Goal: Task Accomplishment & Management: Use online tool/utility

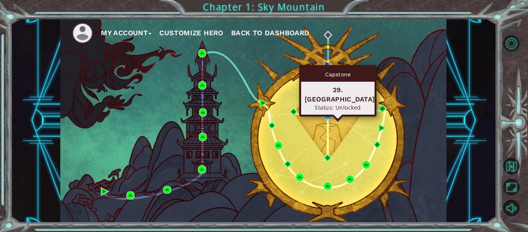
click at [329, 112] on img at bounding box center [327, 115] width 8 height 8
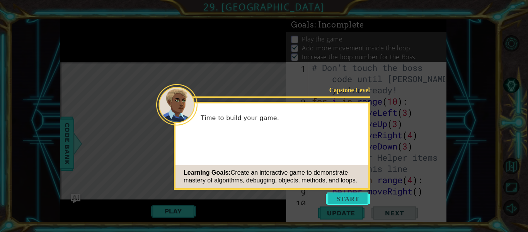
click at [354, 194] on button "Start" at bounding box center [348, 198] width 44 height 12
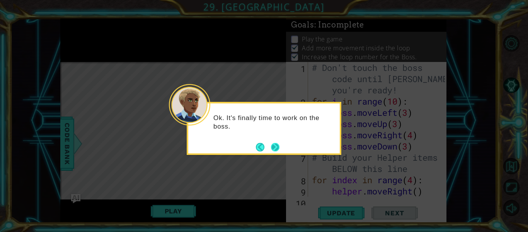
click at [276, 146] on button "Next" at bounding box center [275, 147] width 9 height 9
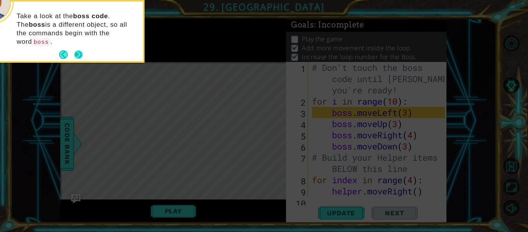
click at [80, 50] on button "Next" at bounding box center [78, 54] width 9 height 9
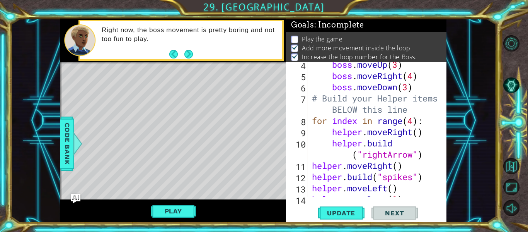
scroll to position [60, 0]
click at [190, 53] on button "Next" at bounding box center [188, 54] width 9 height 9
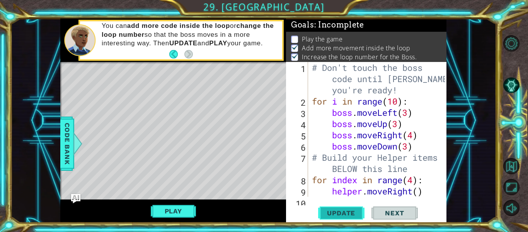
click at [340, 211] on span "Update" at bounding box center [341, 213] width 44 height 8
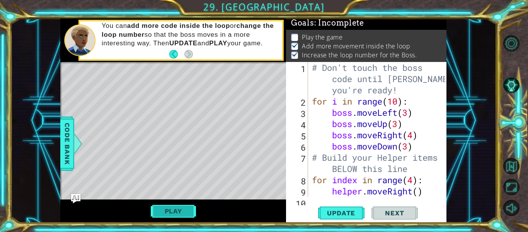
click at [172, 209] on button "Play" at bounding box center [173, 210] width 45 height 15
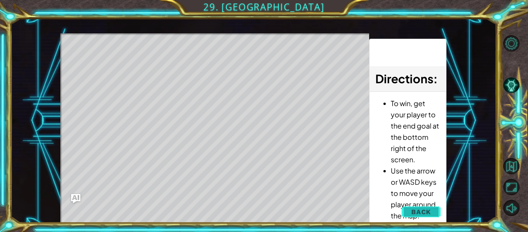
click at [421, 207] on button "Back" at bounding box center [421, 211] width 39 height 15
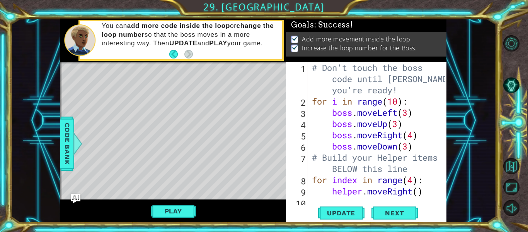
scroll to position [0, 0]
click at [355, 212] on span "Update" at bounding box center [341, 213] width 44 height 8
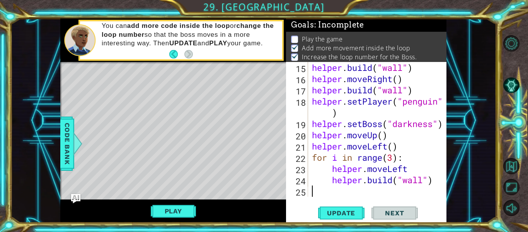
scroll to position [202, 0]
click at [439, 181] on div at bounding box center [441, 28] width 8 height 336
type textarea "h"
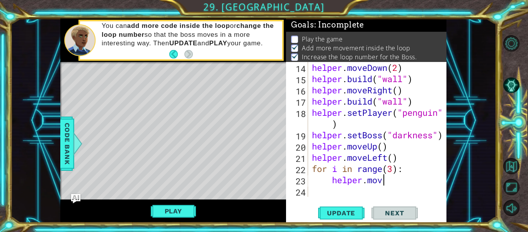
scroll to position [191, 0]
type textarea "h"
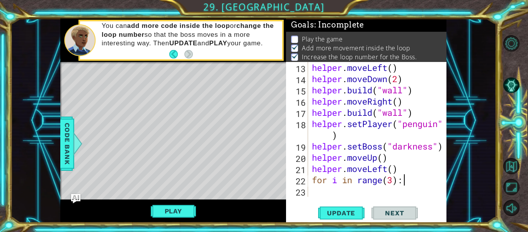
scroll to position [179, 0]
type textarea "f"
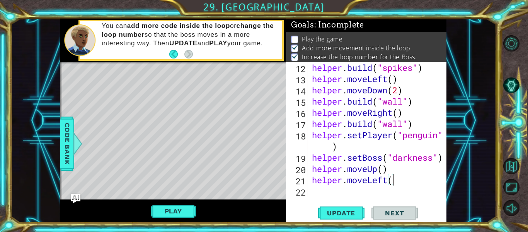
scroll to position [168, 0]
type textarea "h"
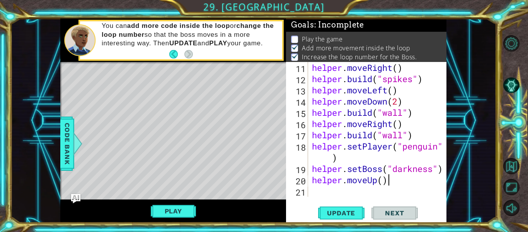
scroll to position [157, 0]
type textarea "h"
click at [354, 209] on span "Update" at bounding box center [341, 213] width 44 height 8
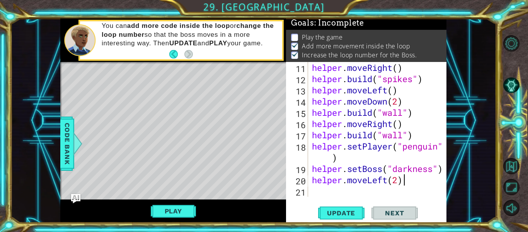
scroll to position [0, 4]
type textarea "helper.moveLeft(2)"
click at [349, 211] on span "Update" at bounding box center [341, 213] width 44 height 8
click at [355, 191] on div "helper . moveRight ( ) helper . build ( "spikes" ) helper . moveLeft ( ) helper…" at bounding box center [379, 140] width 138 height 157
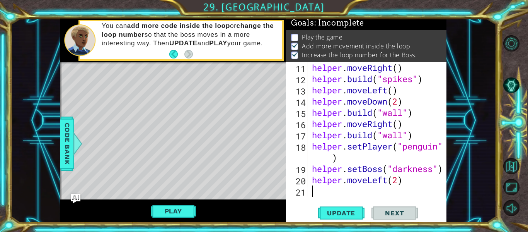
type textarea "h"
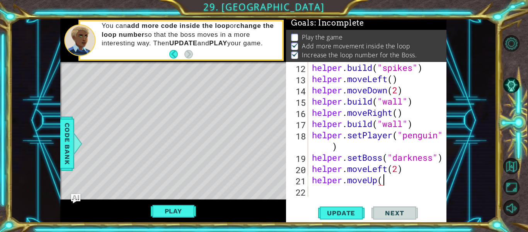
scroll to position [0, 3]
type textarea "helper.moveUp()"
click at [342, 215] on span "Update" at bounding box center [341, 213] width 44 height 8
click at [334, 189] on div "helper . build ( "spikes" ) helper . moveLeft ( ) helper . moveDown ( 2 ) helpe…" at bounding box center [379, 140] width 138 height 157
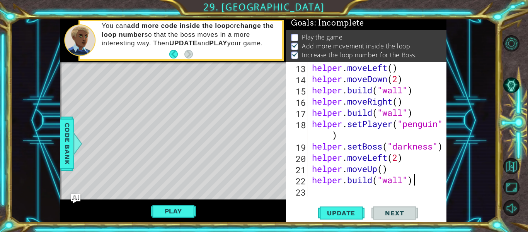
scroll to position [0, 4]
type textarea "[DOMAIN_NAME]("wall")"
click at [352, 214] on span "Update" at bounding box center [341, 213] width 44 height 8
click at [328, 190] on div "helper . moveLeft ( ) helper . moveDown ( 2 ) helper . build ( "wall" ) helper …" at bounding box center [379, 140] width 138 height 157
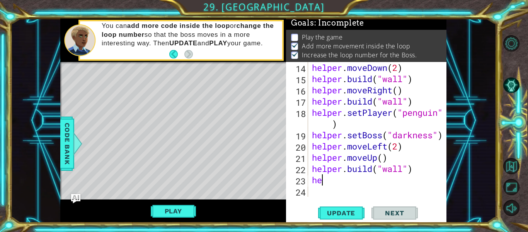
scroll to position [0, 0]
type textarea "h"
type textarea "for i in range(3)"
click at [335, 191] on div "helper . moveDown ( 2 ) helper . build ( "wall" ) helper . moveRight ( ) helper…" at bounding box center [379, 140] width 138 height 157
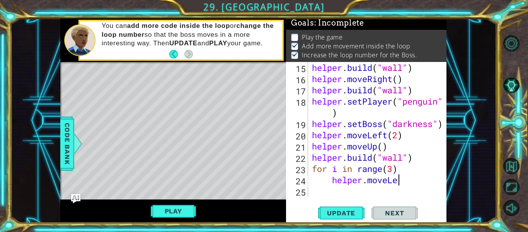
scroll to position [0, 4]
type textarea "helper.moveLeft()"
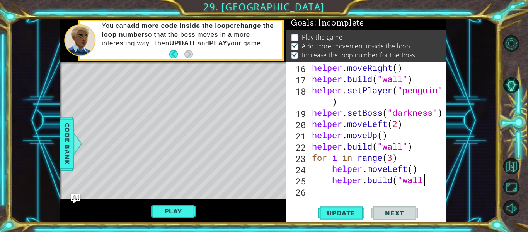
scroll to position [0, 5]
click at [337, 213] on span "Update" at bounding box center [341, 213] width 44 height 8
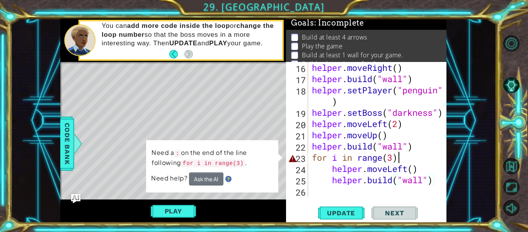
click at [424, 156] on div "helper . moveRight ( ) helper . build ( "wall" ) helper . setPlayer ( "penguin"…" at bounding box center [379, 140] width 138 height 157
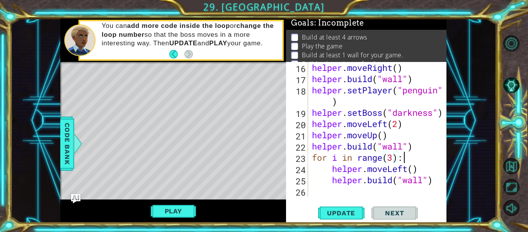
scroll to position [0, 4]
type textarea "for i in range(3):"
click at [340, 216] on span "Update" at bounding box center [341, 213] width 44 height 8
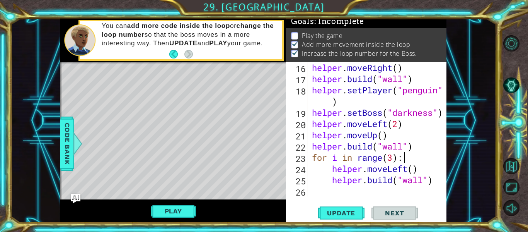
click at [347, 190] on div "helper . moveRight ( ) helper . build ( "wall" ) helper . setPlayer ( "penguin"…" at bounding box center [379, 140] width 138 height 157
click at [345, 213] on span "Update" at bounding box center [341, 213] width 44 height 8
click at [185, 211] on button "Play" at bounding box center [173, 210] width 45 height 15
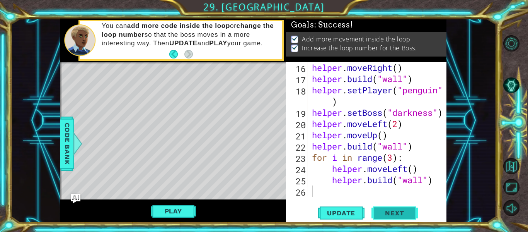
click at [385, 209] on span "Next" at bounding box center [394, 213] width 34 height 8
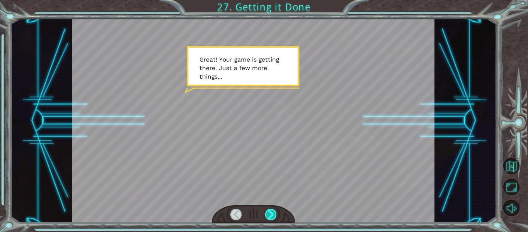
click at [271, 216] on div at bounding box center [270, 213] width 11 height 11
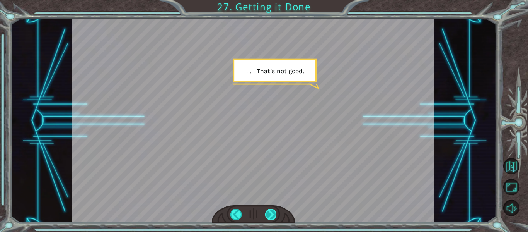
click at [271, 216] on div at bounding box center [270, 213] width 11 height 11
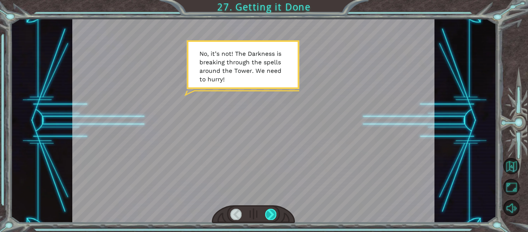
click at [272, 217] on div at bounding box center [270, 213] width 11 height 11
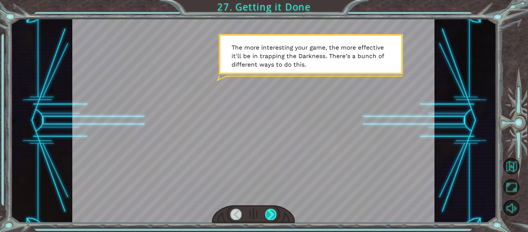
click at [271, 215] on div at bounding box center [270, 213] width 11 height 11
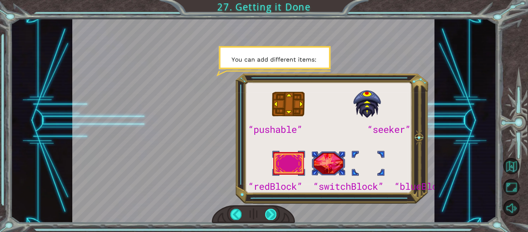
click at [270, 213] on div at bounding box center [270, 213] width 11 height 11
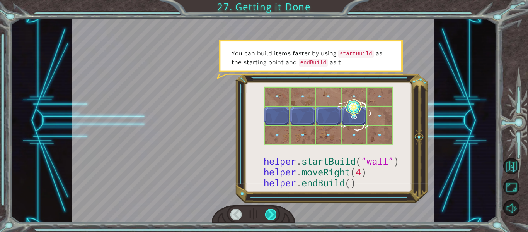
click at [269, 213] on div at bounding box center [270, 213] width 11 height 11
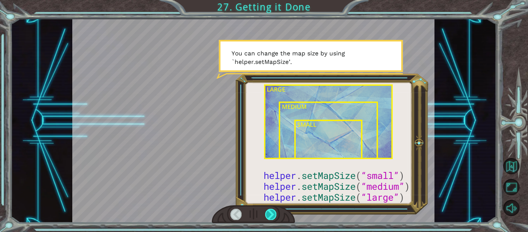
click at [269, 212] on div at bounding box center [270, 213] width 11 height 11
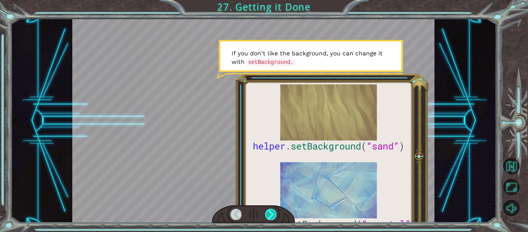
click at [269, 211] on div at bounding box center [270, 213] width 11 height 11
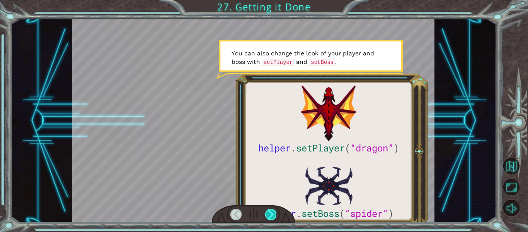
click at [269, 211] on div at bounding box center [270, 213] width 11 height 11
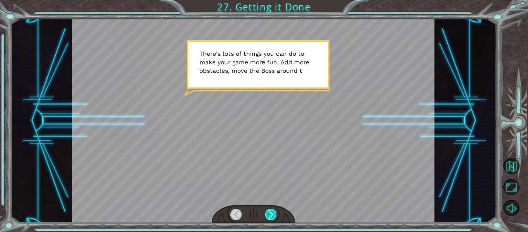
click at [269, 211] on div at bounding box center [270, 213] width 11 height 11
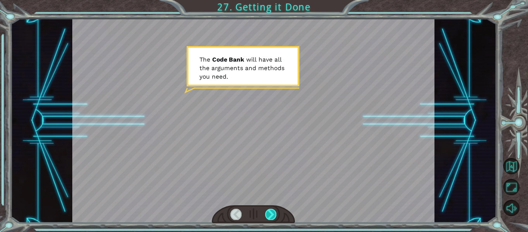
click at [269, 211] on div at bounding box center [270, 213] width 11 height 11
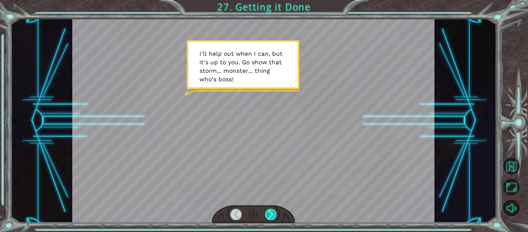
click at [270, 210] on div at bounding box center [270, 213] width 11 height 11
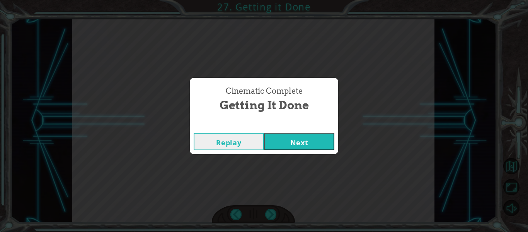
click at [290, 142] on button "Next" at bounding box center [299, 141] width 70 height 17
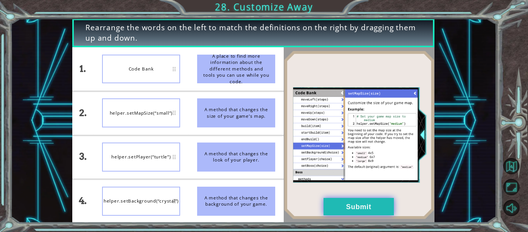
click at [369, 202] on button "Submit" at bounding box center [358, 205] width 70 height 17
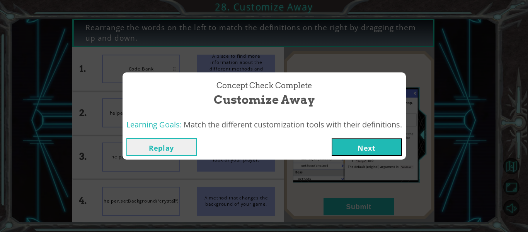
click at [367, 149] on button "Next" at bounding box center [367, 146] width 70 height 17
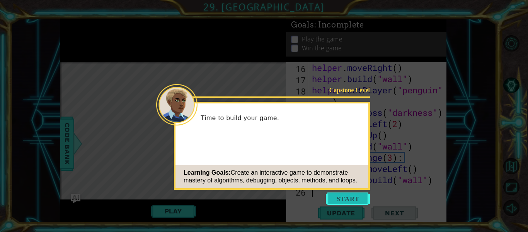
scroll to position [213, 0]
click at [356, 198] on button "Start" at bounding box center [348, 198] width 44 height 12
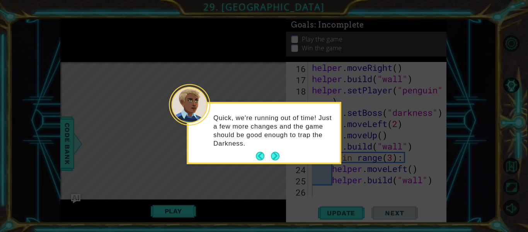
click at [356, 198] on icon at bounding box center [264, 116] width 528 height 232
click at [277, 154] on button "Next" at bounding box center [275, 156] width 9 height 9
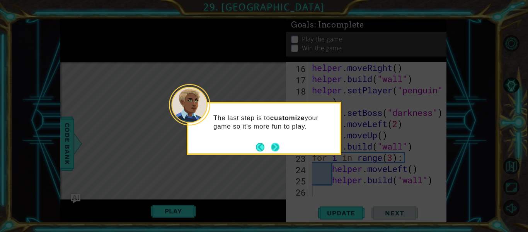
click at [277, 145] on button "Next" at bounding box center [275, 147] width 9 height 9
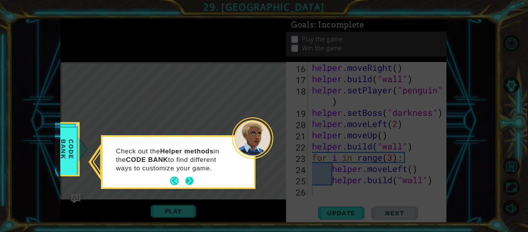
click at [191, 179] on button "Next" at bounding box center [189, 180] width 9 height 9
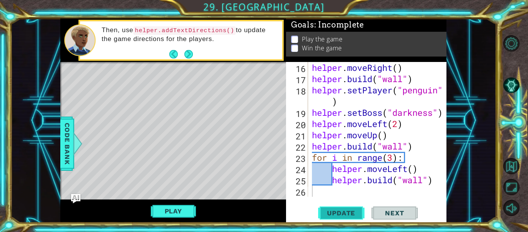
click at [351, 213] on span "Update" at bounding box center [341, 213] width 44 height 8
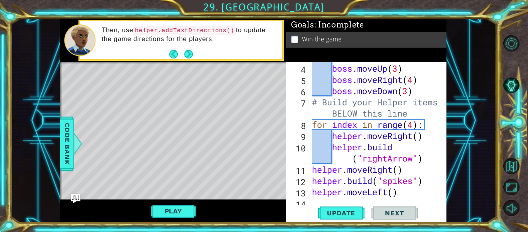
scroll to position [56, 0]
click at [73, 140] on div at bounding box center [78, 143] width 10 height 23
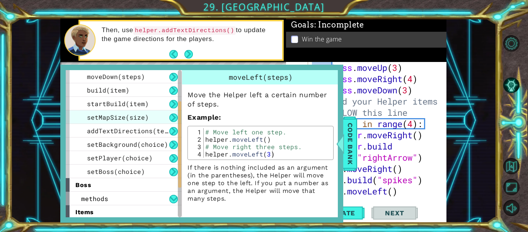
scroll to position [57, 0]
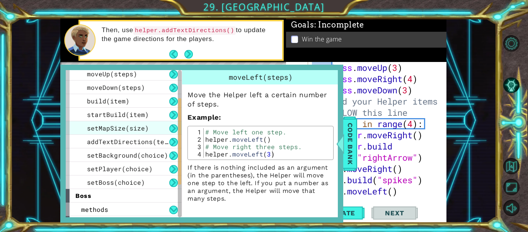
click at [124, 126] on span "setMapSize(size)" at bounding box center [118, 128] width 62 height 8
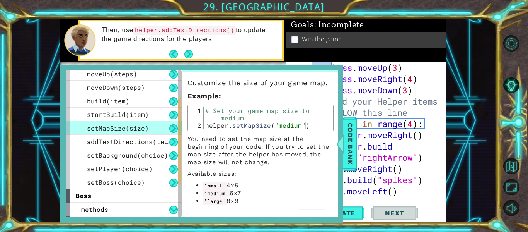
scroll to position [14, 0]
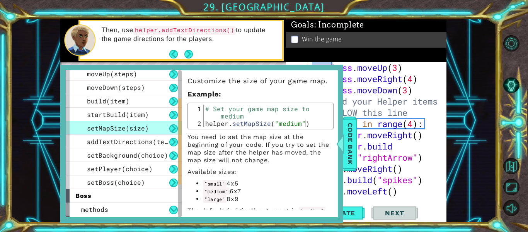
click at [262, 2] on div "1 ההההההההההההההההההההההההההההההההההההההההההההההההההההההההההההההההההההההההההההה…" at bounding box center [264, 116] width 528 height 232
click at [349, 128] on span "Code Bank" at bounding box center [350, 143] width 12 height 47
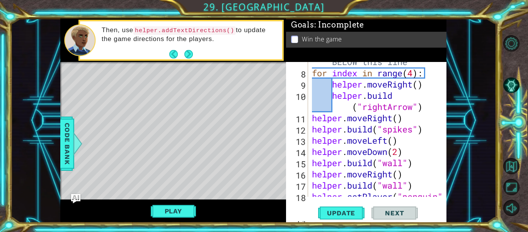
scroll to position [213, 0]
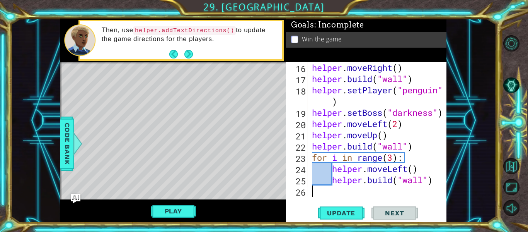
click at [354, 195] on div "helper . moveRight ( ) helper . build ( "wall" ) helper . setPlayer ( "penguin"…" at bounding box center [379, 140] width 138 height 157
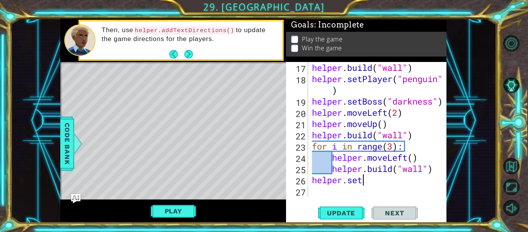
scroll to position [0, 2]
click at [65, 154] on span "Code Bank" at bounding box center [67, 143] width 12 height 47
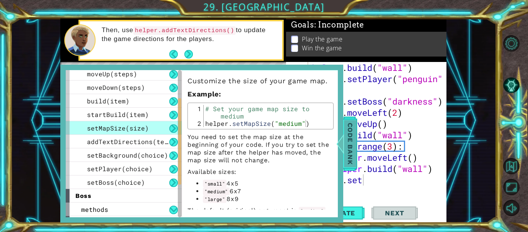
click at [347, 146] on span "Code Bank" at bounding box center [350, 143] width 12 height 47
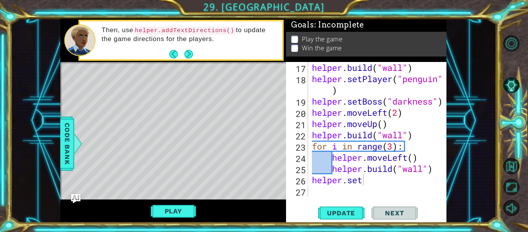
click at [372, 180] on div "helper . build ( "wall" ) helper . setPlayer ( "penguin" ) helper . setBoss ( "…" at bounding box center [379, 140] width 138 height 157
click at [61, 153] on span "Code Bank" at bounding box center [67, 143] width 12 height 47
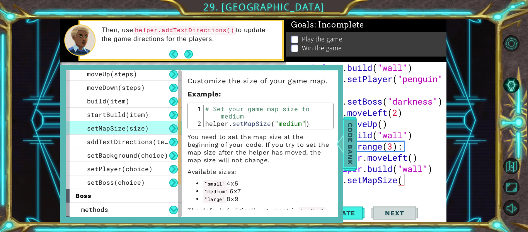
click at [351, 153] on span "Code Bank" at bounding box center [350, 143] width 12 height 47
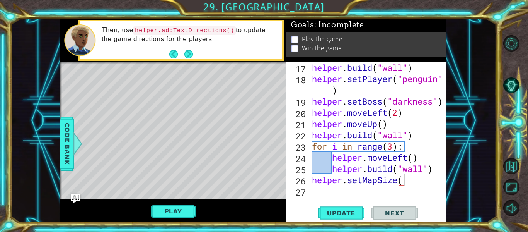
click at [416, 180] on div "helper . build ( "wall" ) helper . setPlayer ( "penguin" ) helper . setBoss ( "…" at bounding box center [379, 140] width 138 height 157
click at [409, 180] on div "helper . build ( "wall" ) helper . setPlayer ( "penguin" ) helper . setBoss ( "…" at bounding box center [379, 140] width 138 height 157
click at [443, 181] on div at bounding box center [441, 17] width 8 height 359
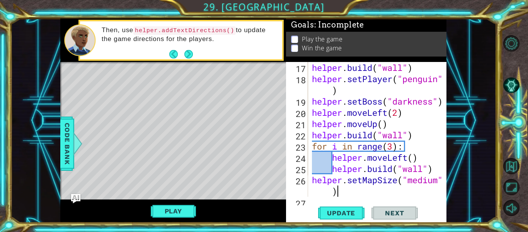
scroll to position [235, 0]
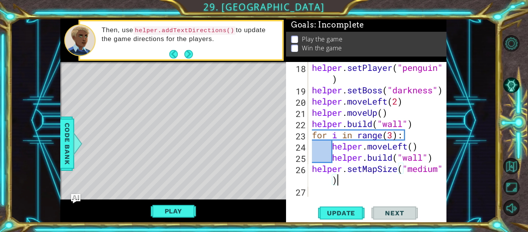
click at [429, 169] on div "helper . setPlayer ( "penguin" ) helper . setBoss ( "darkness" ) helper . moveL…" at bounding box center [379, 146] width 138 height 168
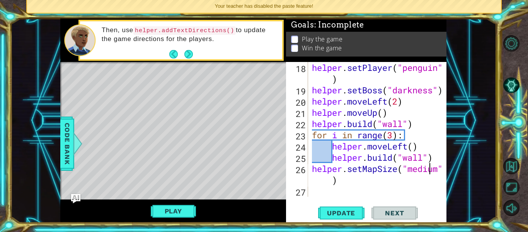
click at [429, 169] on div "helper . setPlayer ( "penguin" ) helper . setBoss ( "darkness" ) helper . moveL…" at bounding box center [379, 146] width 138 height 168
click at [74, 136] on div at bounding box center [78, 143] width 10 height 23
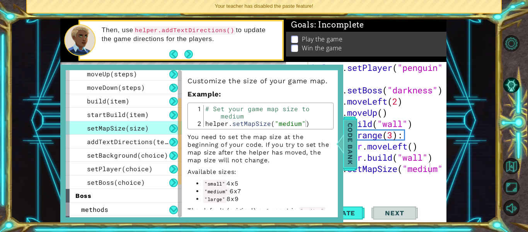
click at [341, 145] on div at bounding box center [340, 143] width 10 height 23
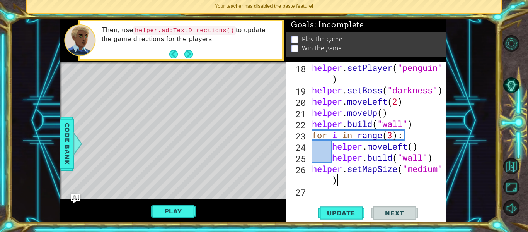
click at [390, 178] on div "helper . setPlayer ( "penguin" ) helper . setBoss ( "darkness" ) helper . moveL…" at bounding box center [379, 146] width 138 height 168
click at [353, 212] on span "Update" at bounding box center [341, 213] width 44 height 8
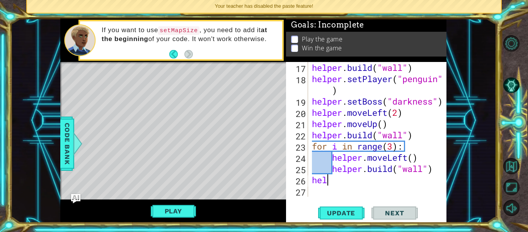
scroll to position [0, 0]
type textarea "h"
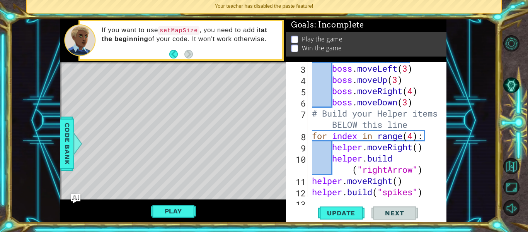
scroll to position [50, 0]
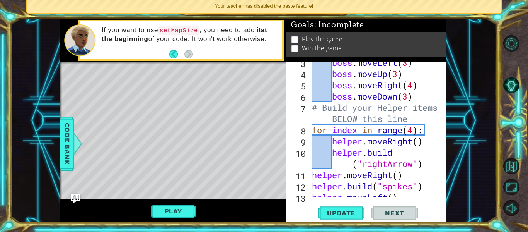
click at [313, 131] on div "boss . moveLeft ( 3 ) boss . moveUp ( 3 ) boss . moveRight ( 4 ) boss . moveDow…" at bounding box center [379, 135] width 138 height 157
type textarea "for index in range(4):"
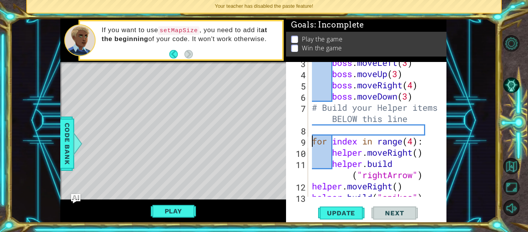
click at [323, 129] on div "boss . moveLeft ( 3 ) boss . moveUp ( 3 ) boss . moveRight ( 4 ) boss . moveDow…" at bounding box center [379, 135] width 138 height 157
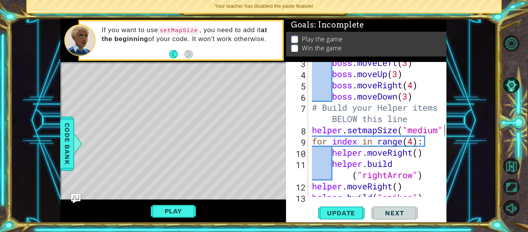
scroll to position [0, 6]
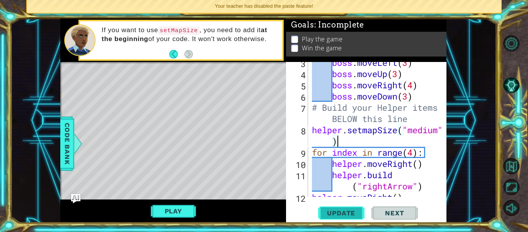
click at [348, 211] on span "Update" at bounding box center [341, 213] width 44 height 8
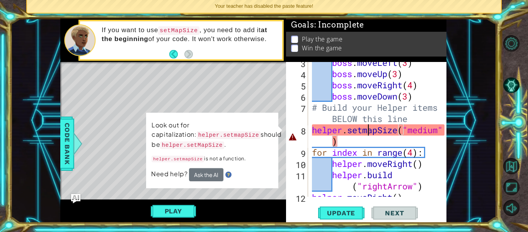
click at [367, 133] on div "boss . moveLeft ( 3 ) boss . moveUp ( 3 ) boss . moveRight ( 4 ) boss . moveDow…" at bounding box center [379, 135] width 138 height 157
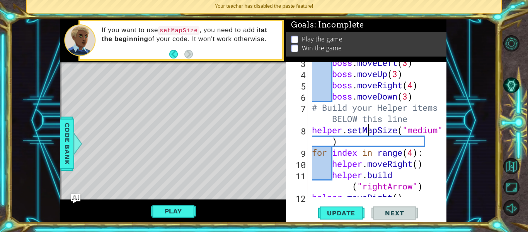
scroll to position [0, 3]
click at [352, 210] on span "Update" at bounding box center [341, 213] width 44 height 8
click at [374, 119] on div "boss . moveLeft ( 3 ) boss . moveUp ( 3 ) boss . moveRight ( 4 ) boss . moveDow…" at bounding box center [379, 135] width 138 height 157
click at [339, 215] on span "Update" at bounding box center [341, 213] width 44 height 8
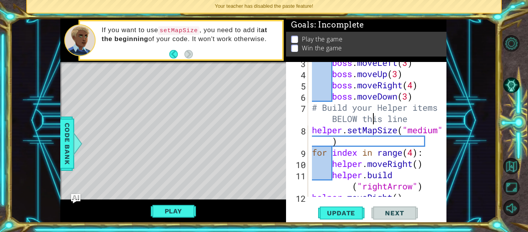
click at [452, 167] on div "1 ההההההההההההההההההההההההההההההההההההההההההההההההההההההההההההההההההההההההההההה…" at bounding box center [253, 121] width 486 height 204
click at [348, 212] on span "Update" at bounding box center [341, 213] width 44 height 8
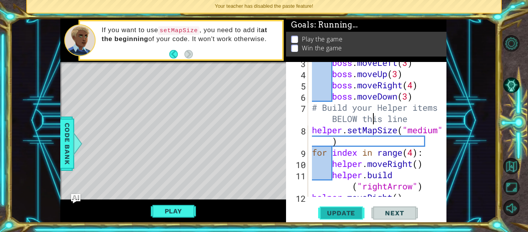
click at [348, 212] on span "Update" at bounding box center [341, 213] width 44 height 8
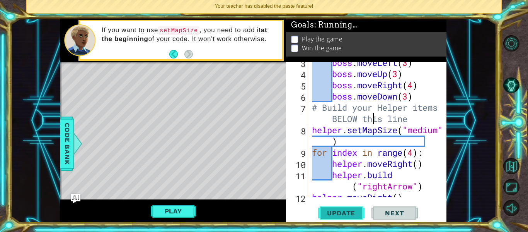
click at [348, 212] on span "Update" at bounding box center [341, 213] width 44 height 8
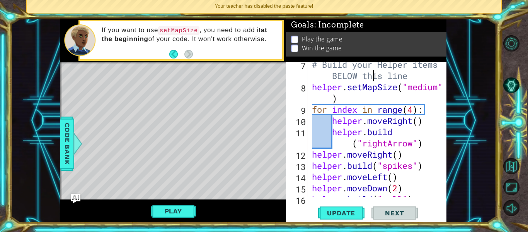
scroll to position [93, 0]
click at [438, 89] on div at bounding box center [441, 154] width 8 height 370
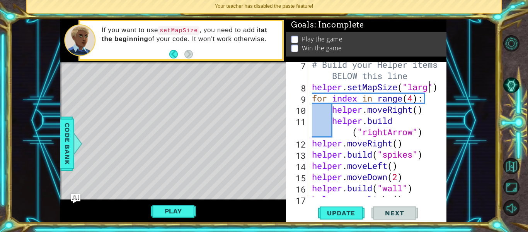
scroll to position [0, 6]
click at [75, 140] on div at bounding box center [78, 143] width 10 height 23
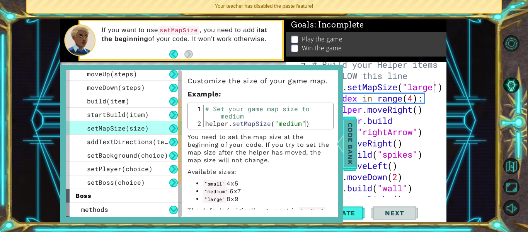
click at [347, 152] on span "Code Bank" at bounding box center [350, 143] width 12 height 47
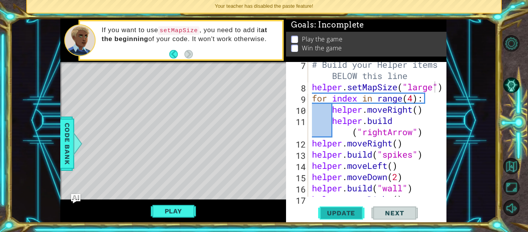
click at [347, 217] on button "Update" at bounding box center [341, 213] width 46 height 16
click at [72, 155] on span "Code Bank" at bounding box center [67, 143] width 12 height 47
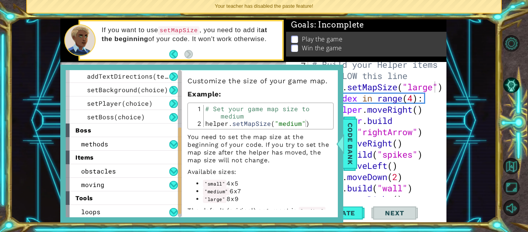
scroll to position [124, 0]
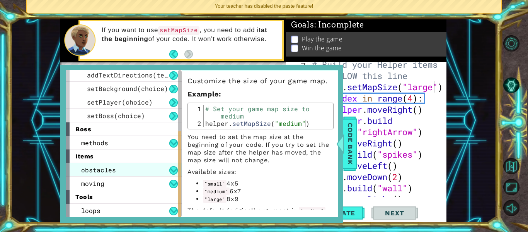
click at [134, 171] on div "obstacles" at bounding box center [124, 170] width 116 height 14
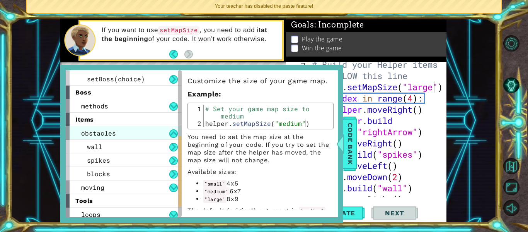
scroll to position [164, 0]
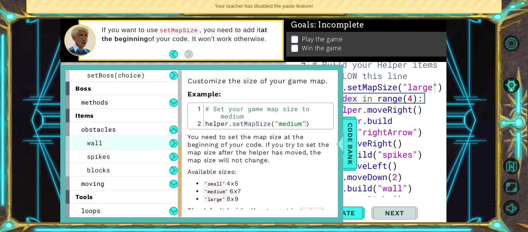
click at [99, 143] on span "wall" at bounding box center [94, 142] width 15 height 8
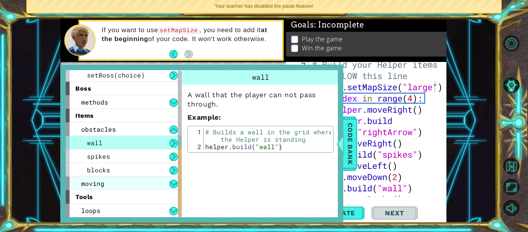
click at [111, 180] on div "moving" at bounding box center [124, 183] width 116 height 14
click at [112, 181] on div "moving" at bounding box center [124, 183] width 116 height 14
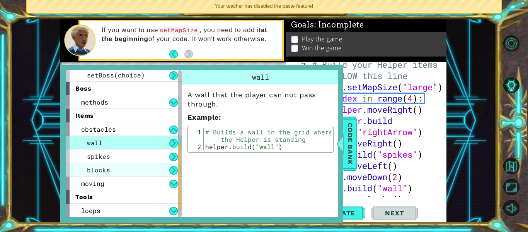
click at [107, 171] on span "blocks" at bounding box center [98, 169] width 23 height 8
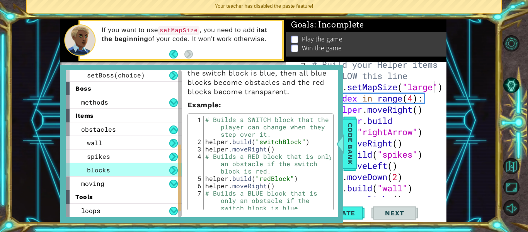
scroll to position [82, 0]
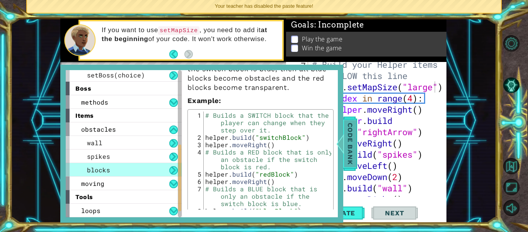
click at [350, 154] on span "Code Bank" at bounding box center [350, 143] width 12 height 47
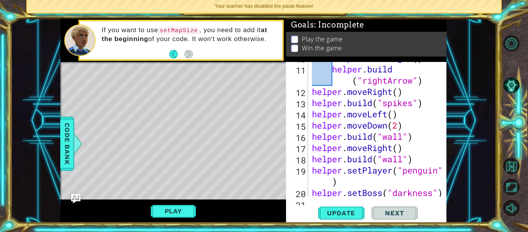
scroll to position [0, 4]
click at [413, 159] on div "helper . moveRight ( ) helper . build ( "rightArrow" ) helper . moveRight ( ) h…" at bounding box center [379, 130] width 138 height 157
type textarea "h"
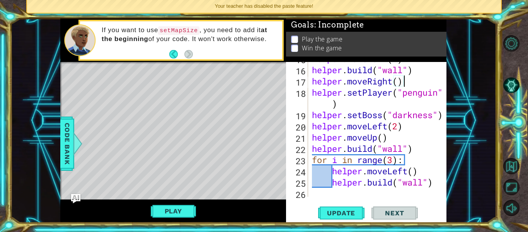
scroll to position [213, 0]
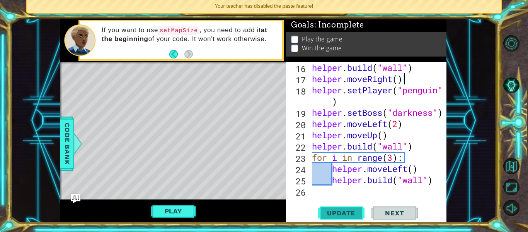
click at [359, 211] on span "Update" at bounding box center [341, 213] width 44 height 8
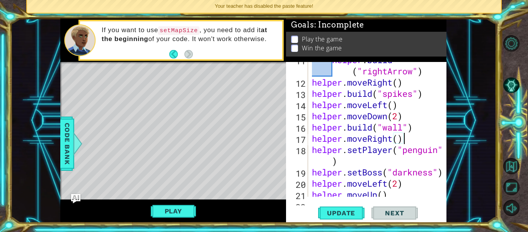
scroll to position [153, 0]
click at [414, 126] on div "helper . build ( "rightArrow" ) helper . moveRight ( ) helper . build ( "spikes…" at bounding box center [379, 138] width 138 height 168
type textarea "h"
type textarea "helper.moveDown(2)"
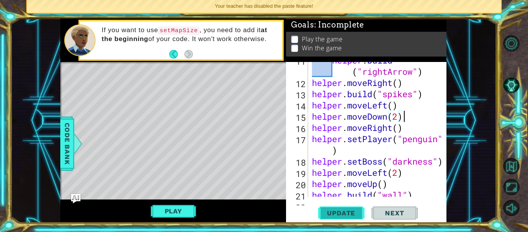
click at [345, 218] on button "Update" at bounding box center [341, 213] width 46 height 16
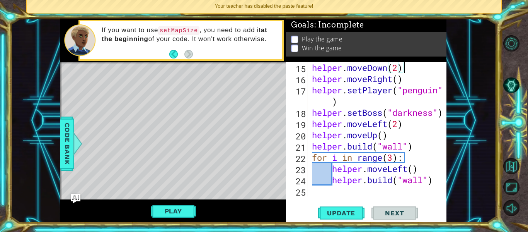
scroll to position [202, 0]
click at [364, 191] on div "helper . moveDown ( 2 ) helper . moveRight ( ) helper . setPlayer ( "penguin" )…" at bounding box center [379, 140] width 138 height 157
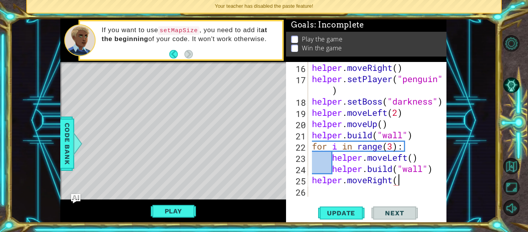
scroll to position [0, 4]
type textarea "helper.moveRight(6)"
click at [328, 188] on div "helper . moveRight ( ) helper . setPlayer ( "penguin" ) helper . setBoss ( "dar…" at bounding box center [379, 140] width 138 height 157
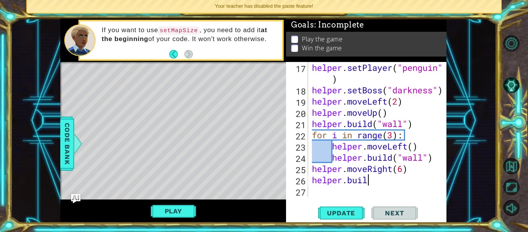
scroll to position [0, 2]
type textarea "[DOMAIN_NAME]"
click at [71, 152] on span "Code Bank" at bounding box center [67, 143] width 12 height 47
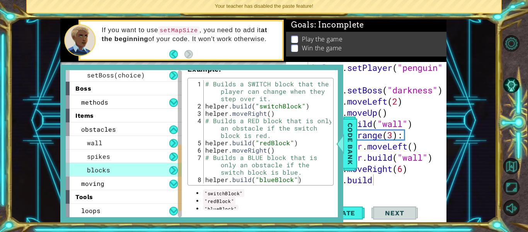
scroll to position [120, 0]
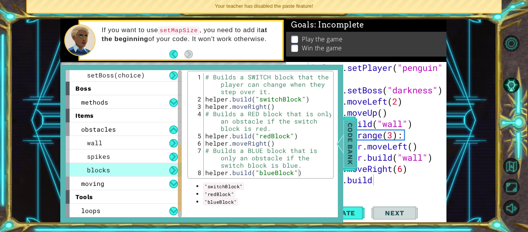
click at [349, 159] on span "Code Bank" at bounding box center [350, 143] width 12 height 47
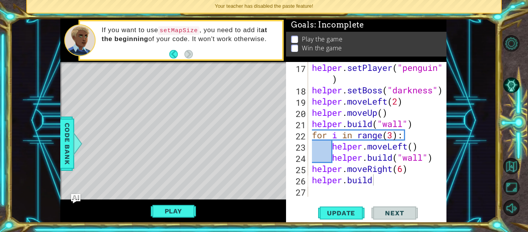
click at [382, 186] on div "helper . setPlayer ( "penguin" ) helper . setBoss ( "darkness" ) helper . moveL…" at bounding box center [379, 146] width 138 height 168
click at [378, 177] on div "helper . setPlayer ( "penguin" ) helper . setBoss ( "darkness" ) helper . moveL…" at bounding box center [379, 146] width 138 height 168
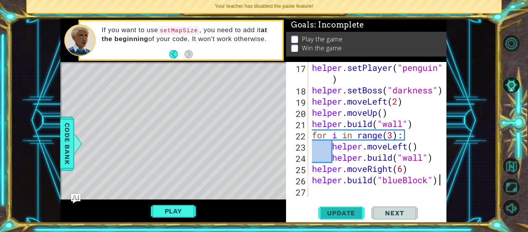
type textarea "[DOMAIN_NAME]("blueBlock")"
click at [346, 212] on span "Update" at bounding box center [341, 213] width 44 height 8
click at [61, 157] on span "Code Bank" at bounding box center [67, 143] width 12 height 47
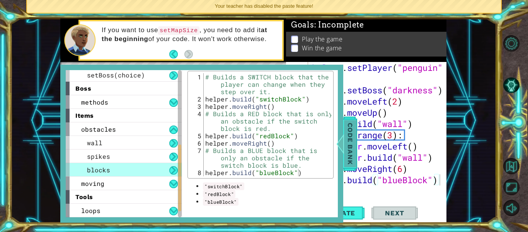
click at [353, 147] on span "Code Bank" at bounding box center [350, 143] width 12 height 47
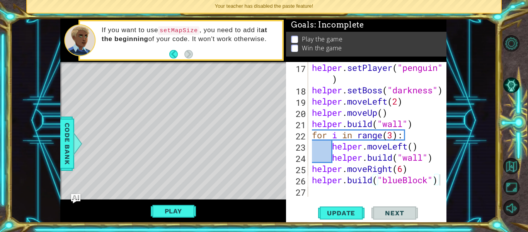
click at [376, 186] on div "helper . setPlayer ( "penguin" ) helper . setBoss ( "darkness" ) helper . moveL…" at bounding box center [379, 146] width 138 height 168
type textarea "h"
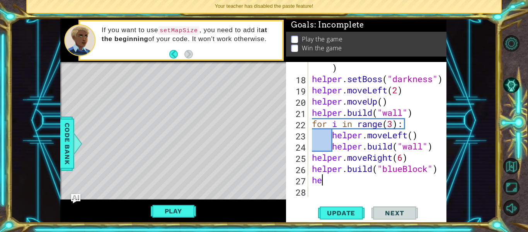
type textarea "h"
type textarea "for i in range(3)"
click at [361, 192] on div "helper . setPlayer ( "penguin" ) helper . setBoss ( "darkness" ) helper . moveL…" at bounding box center [379, 135] width 138 height 168
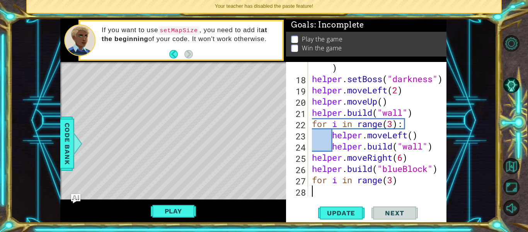
click at [412, 179] on div "helper . setPlayer ( "penguin" ) helper . setBoss ( "darkness" ) helper . moveL…" at bounding box center [379, 135] width 138 height 168
type textarea "for i in range(3)"
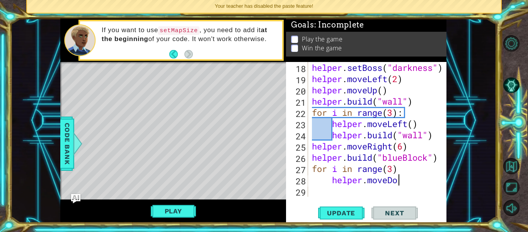
scroll to position [0, 4]
type textarea "helper.moveDown()"
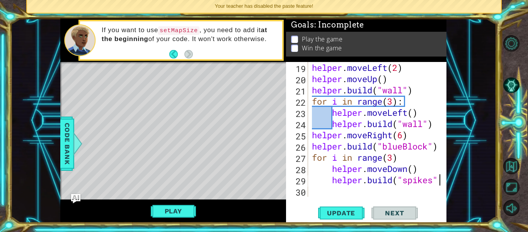
scroll to position [0, 6]
click at [338, 213] on span "Update" at bounding box center [341, 213] width 44 height 8
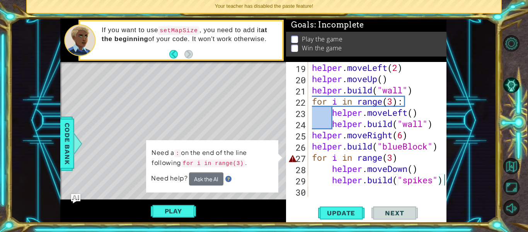
click at [402, 155] on div "helper . moveLeft ( 2 ) helper . moveUp ( ) helper . build ( "wall" ) for i in …" at bounding box center [379, 140] width 138 height 157
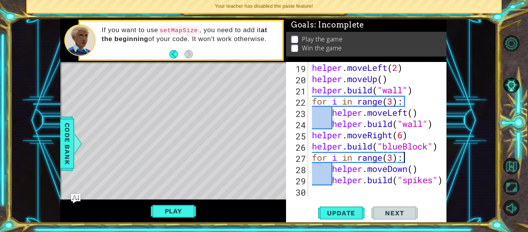
scroll to position [0, 4]
type textarea "for i in range(3):"
click at [356, 210] on span "Update" at bounding box center [341, 213] width 44 height 8
click at [326, 195] on div "helper . moveLeft ( 2 ) helper . moveUp ( ) helper . build ( "wall" ) for i in …" at bounding box center [379, 140] width 138 height 157
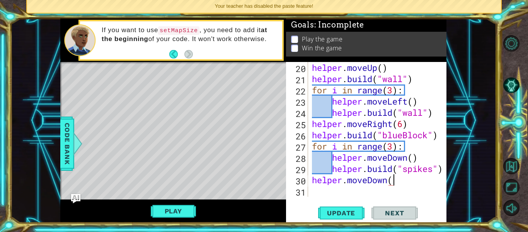
scroll to position [0, 3]
type textarea "helper.moveDown()"
click at [321, 196] on div "helper . moveUp ( ) helper . build ( "wall" ) for i in range ( 3 ) : helper . m…" at bounding box center [379, 140] width 138 height 157
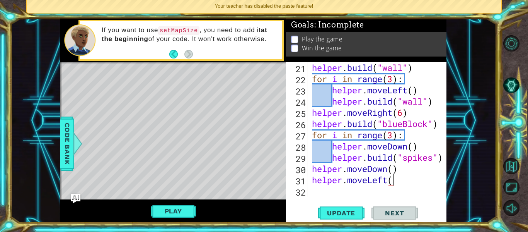
type textarea "helper.moveLeft()"
click at [327, 193] on div "helper . build ( "wall" ) for i in range ( 3 ) : helper . moveLeft ( ) helper .…" at bounding box center [379, 140] width 138 height 157
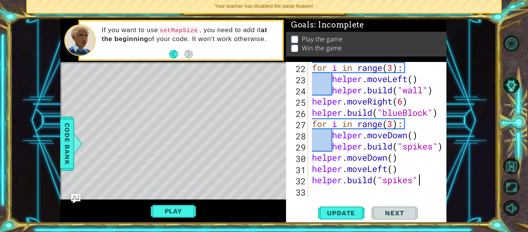
scroll to position [0, 5]
type textarea "[DOMAIN_NAME]("spikes")"
click at [324, 197] on div "[DOMAIN_NAME]("spikes") 22 23 24 25 26 27 28 29 30 31 32 33 for i in range ( 3 …" at bounding box center [366, 142] width 160 height 160
click at [322, 191] on div "for i in range ( 3 ) : helper . moveLeft ( ) helper . build ( "wall" ) helper .…" at bounding box center [379, 140] width 138 height 157
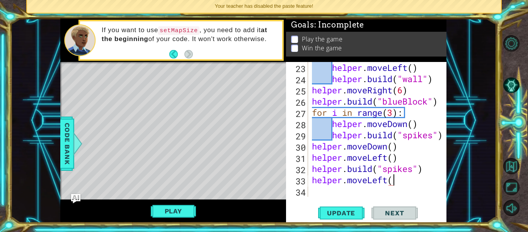
scroll to position [0, 3]
type textarea "helper.moveLeft()"
click at [320, 193] on div "helper . moveLeft ( ) helper . build ( "wall" ) helper . moveRight ( 6 ) helper…" at bounding box center [379, 140] width 138 height 157
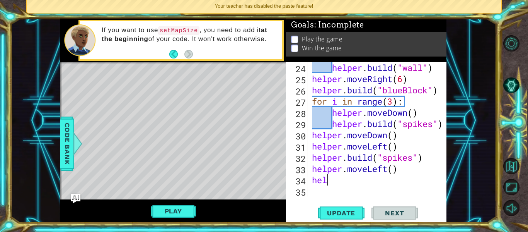
scroll to position [0, 0]
type textarea "h"
type textarea "for i in range(3)"
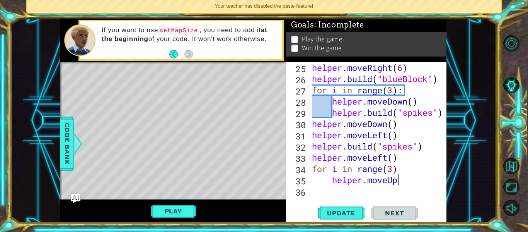
scroll to position [0, 4]
type textarea "helper.moveUp()"
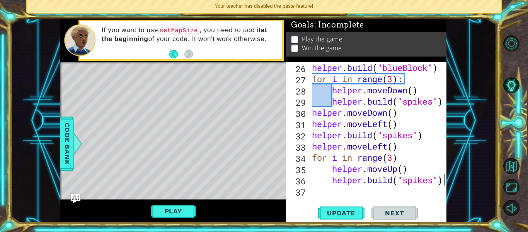
scroll to position [0, 6]
click at [351, 212] on span "Update" at bounding box center [341, 213] width 44 height 8
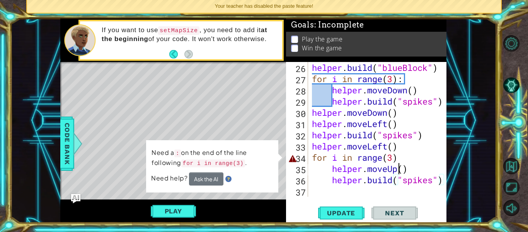
click at [399, 163] on div "helper . build ( "blueBlock" ) for i in range ( 3 ) : helper . moveDown ( ) hel…" at bounding box center [379, 140] width 138 height 157
click at [399, 161] on div "helper . build ( "blueBlock" ) for i in range ( 3 ) : helper . moveDown ( ) hel…" at bounding box center [379, 140] width 138 height 157
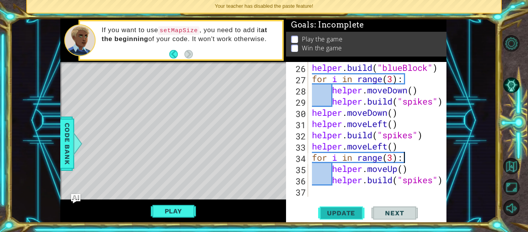
type textarea "for i in range(3):"
click at [352, 215] on span "Update" at bounding box center [341, 213] width 44 height 8
click at [344, 192] on div "helper . build ( "blueBlock" ) for i in range ( 3 ) : helper . moveDown ( ) hel…" at bounding box center [379, 140] width 138 height 157
click at [312, 143] on div "helper . build ( "blueBlock" ) for i in range ( 3 ) : helper . moveDown ( ) hel…" at bounding box center [379, 140] width 138 height 157
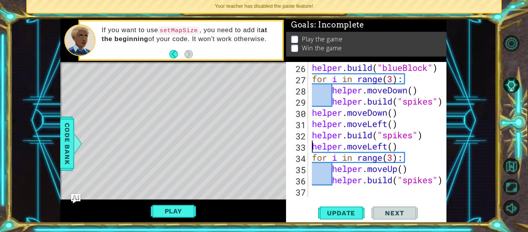
type textarea "helper.moveLeft()"
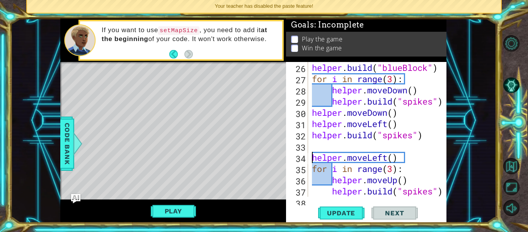
click at [324, 143] on div "helper . build ( "blueBlock" ) for i in range ( 3 ) : helper . moveDown ( ) hel…" at bounding box center [379, 140] width 138 height 157
click at [394, 172] on div "helper . build ( "blueBlock" ) for i in range ( 3 ) : helper . moveDown ( ) hel…" at bounding box center [379, 140] width 138 height 157
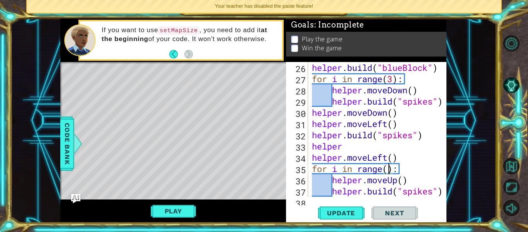
scroll to position [0, 4]
click at [380, 148] on div "helper . build ( "blueBlock" ) for i in range ( 3 ) : helper . moveDown ( ) hel…" at bounding box center [379, 140] width 138 height 157
type textarea "helper.moveUp()"
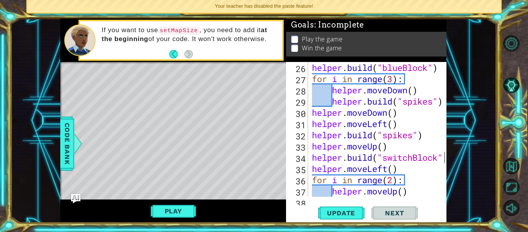
scroll to position [0, 6]
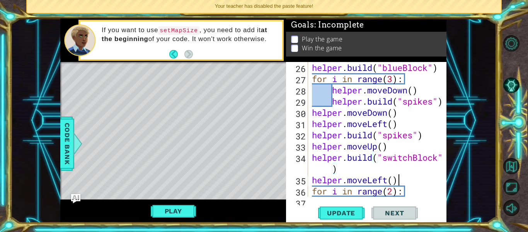
click at [401, 177] on div "helper . build ( "blueBlock" ) for i in range ( 3 ) : helper . moveDown ( ) hel…" at bounding box center [379, 140] width 138 height 157
type textarea "helper.moveLeft()"
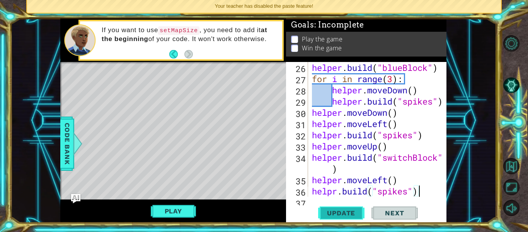
click at [353, 212] on span "Update" at bounding box center [341, 213] width 44 height 8
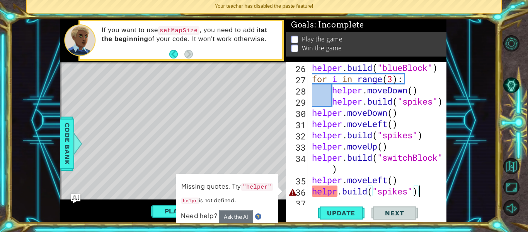
click at [332, 192] on div "helper . build ( "blueBlock" ) for i in range ( 3 ) : helper . moveDown ( ) hel…" at bounding box center [379, 140] width 138 height 157
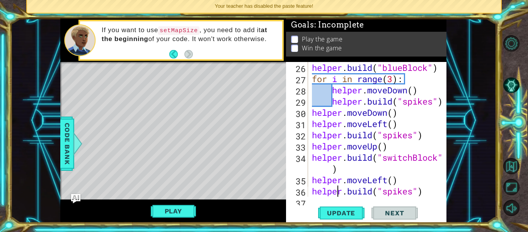
scroll to position [0, 2]
click at [349, 210] on span "Update" at bounding box center [341, 213] width 44 height 8
click at [73, 144] on div at bounding box center [78, 143] width 10 height 23
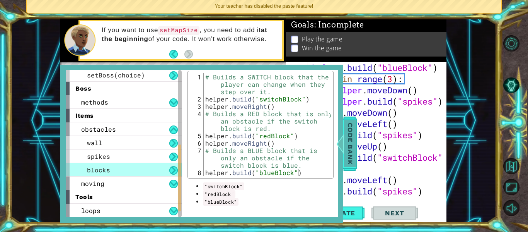
click at [349, 152] on span "Code Bank" at bounding box center [350, 143] width 12 height 47
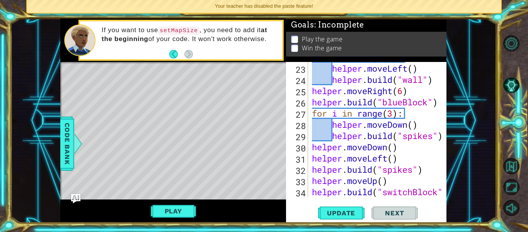
scroll to position [300, 0]
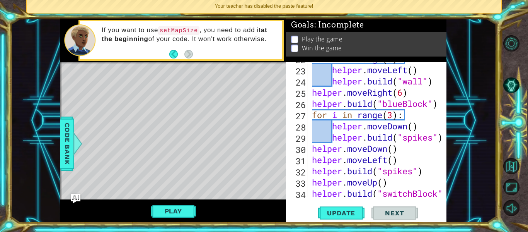
click at [402, 104] on div "for i in range ( 3 ) : helper . moveLeft ( ) helper . build ( "wall" ) helper .…" at bounding box center [379, 137] width 138 height 168
type textarea "[DOMAIN_NAME]("redBlock")"
click at [351, 211] on span "Update" at bounding box center [341, 213] width 44 height 8
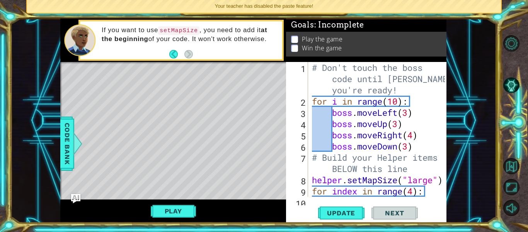
scroll to position [0, 0]
